Goal: Task Accomplishment & Management: Use online tool/utility

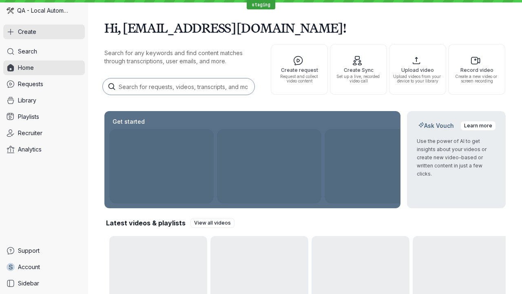
click at [44, 32] on button "Create" at bounding box center [44, 31] width 82 height 15
